Goal: Information Seeking & Learning: Check status

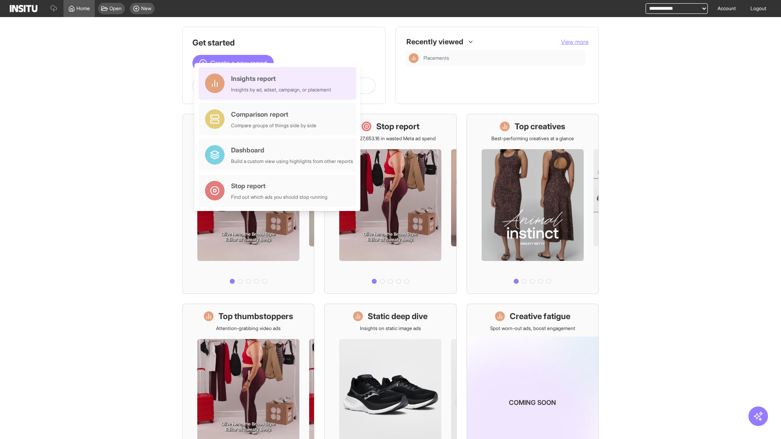
click at [280, 83] on div "Insights report Insights by ad, adset, campaign, or placement" at bounding box center [281, 84] width 100 height 20
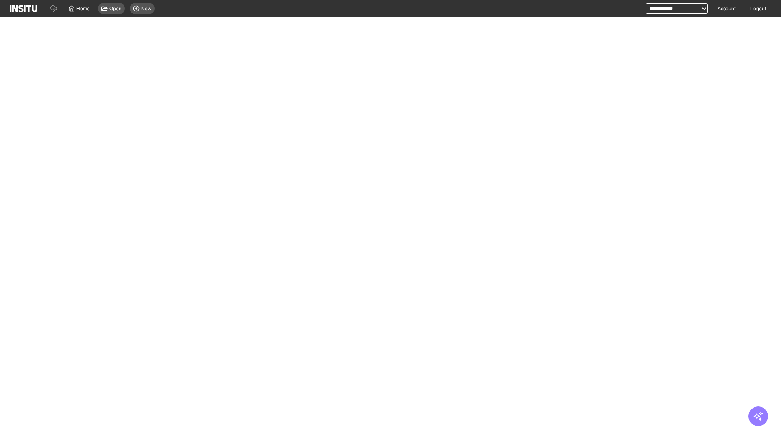
select select "**"
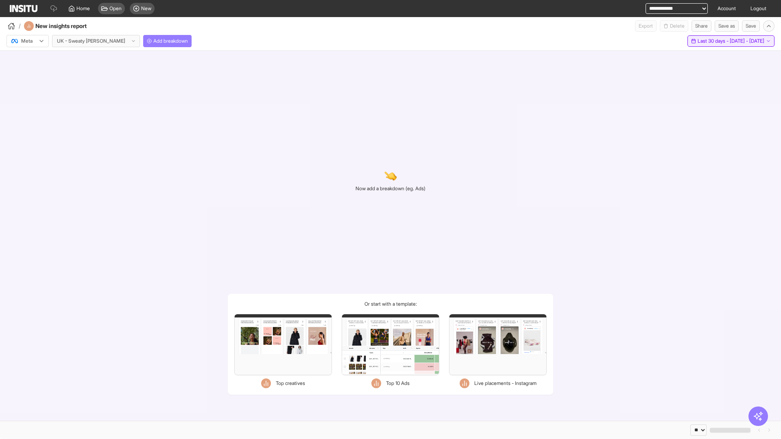
click at [714, 41] on span "Last 30 days - [DATE] - [DATE]" at bounding box center [731, 41] width 67 height 7
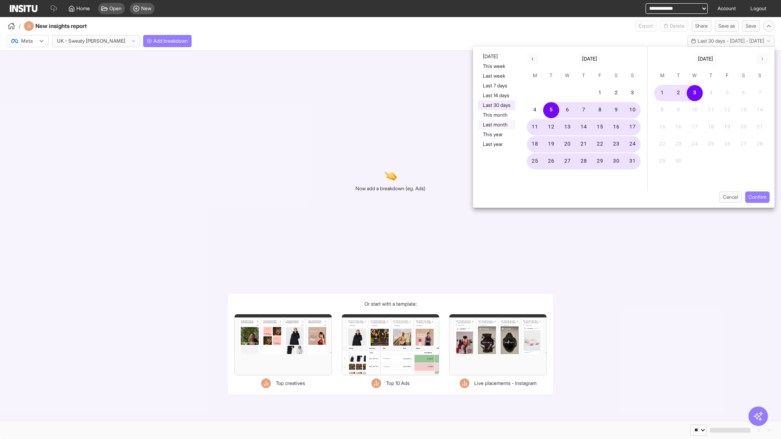
click at [496, 125] on button "Last month" at bounding box center [496, 125] width 37 height 10
